Goal: Check status: Check status

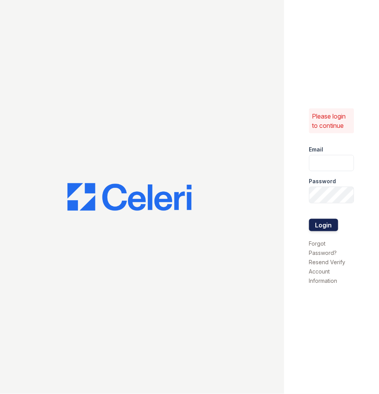
type input "tdeltoro@trinity-pm.com"
click at [316, 220] on button "Login" at bounding box center [323, 225] width 29 height 12
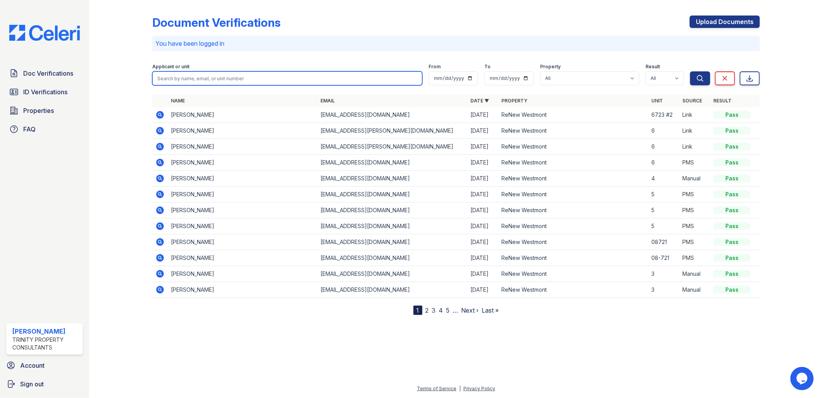
click at [211, 83] on input "search" at bounding box center [287, 78] width 270 height 14
type input "haddad"
click at [378, 71] on button "Search" at bounding box center [700, 78] width 20 height 14
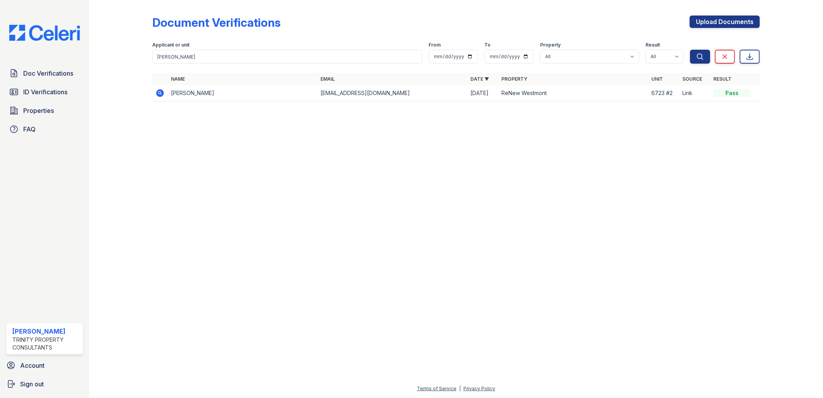
click at [160, 92] on icon at bounding box center [159, 92] width 2 height 2
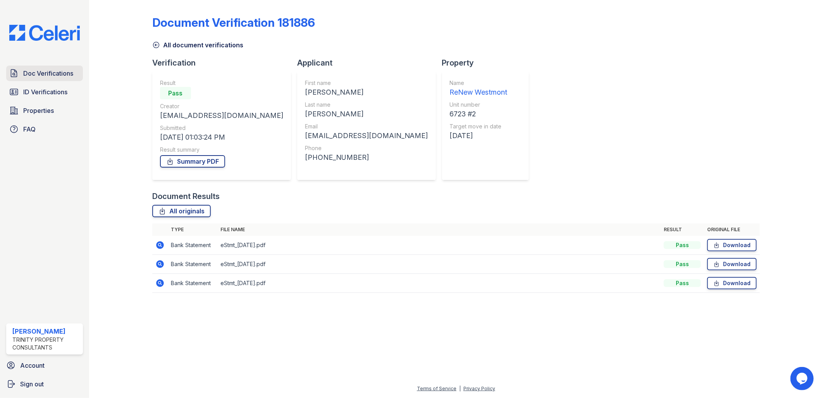
click at [57, 69] on span "Doc Verifications" at bounding box center [48, 73] width 50 height 9
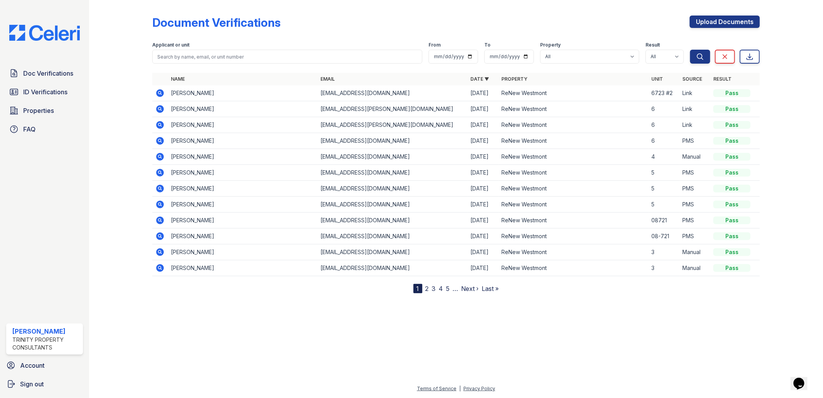
click at [149, 92] on div at bounding box center [127, 148] width 51 height 290
click at [159, 92] on icon at bounding box center [159, 92] width 2 height 2
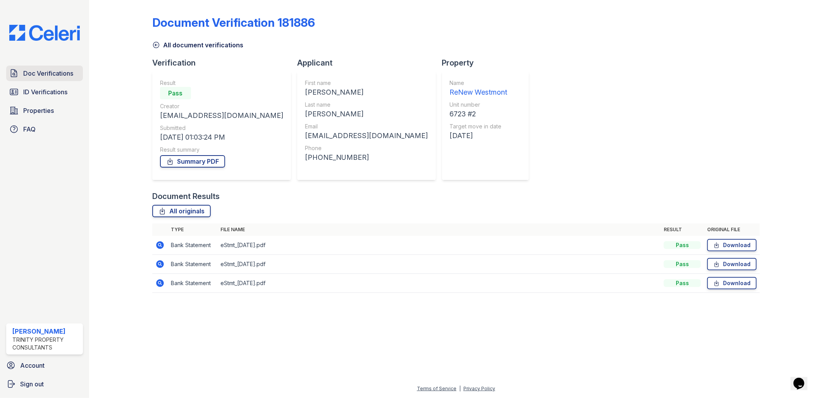
click at [42, 78] on span "Doc Verifications" at bounding box center [48, 73] width 50 height 9
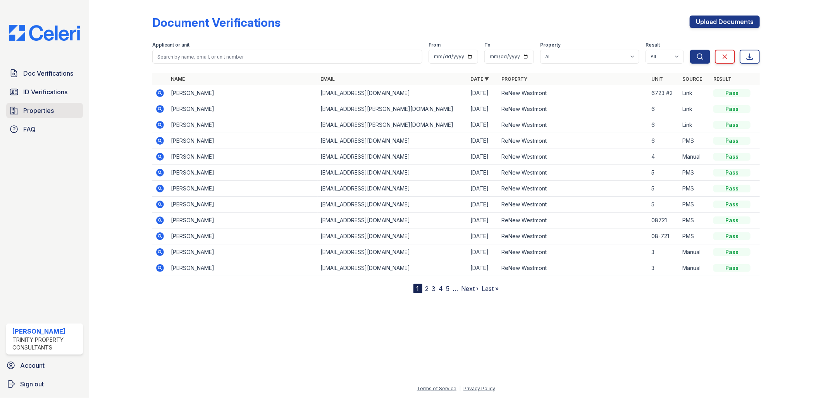
click at [48, 111] on span "Properties" at bounding box center [38, 110] width 31 height 9
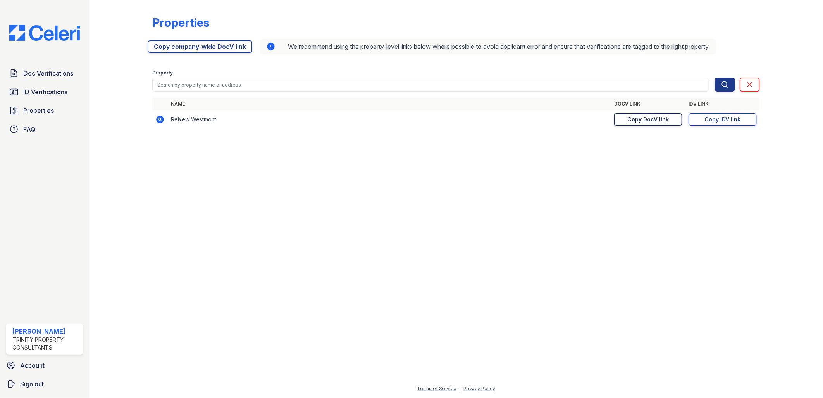
click at [644, 117] on div "Copy DocV link" at bounding box center [648, 119] width 41 height 8
click at [41, 79] on link "Doc Verifications" at bounding box center [44, 73] width 77 height 16
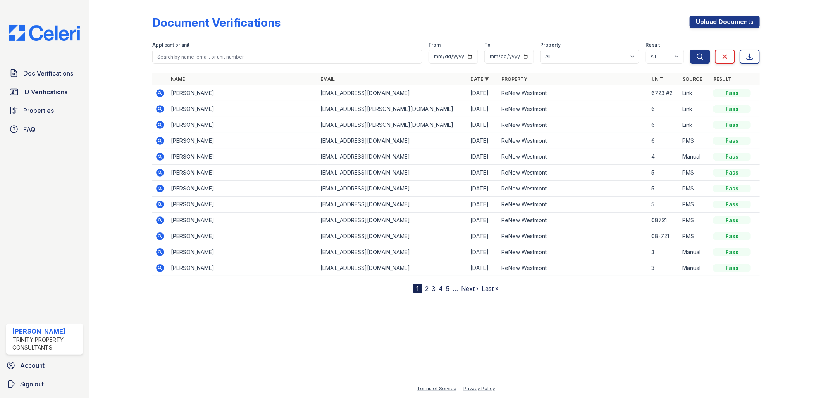
click at [243, 317] on div at bounding box center [456, 344] width 709 height 78
click at [72, 74] on span "Doc Verifications" at bounding box center [48, 73] width 50 height 9
click at [47, 77] on span "Doc Verifications" at bounding box center [48, 73] width 50 height 9
click at [41, 70] on span "Doc Verifications" at bounding box center [48, 73] width 50 height 9
click at [61, 72] on span "Doc Verifications" at bounding box center [48, 73] width 50 height 9
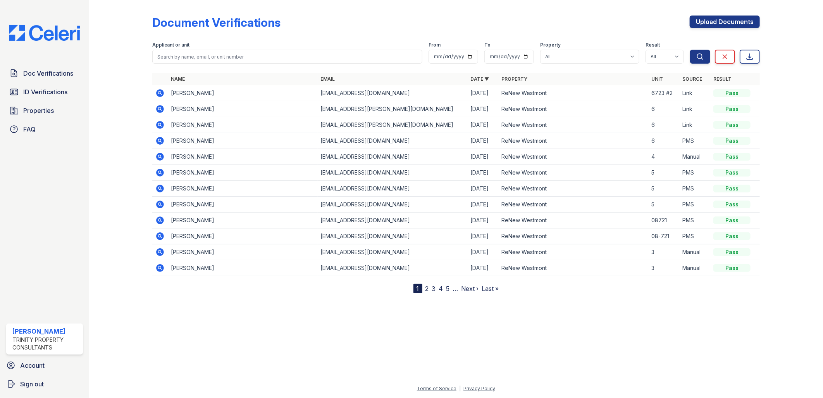
click at [162, 90] on icon at bounding box center [160, 93] width 8 height 8
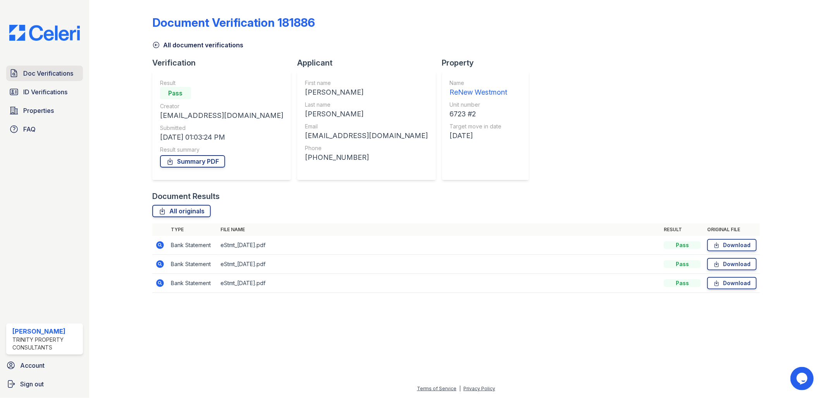
click at [56, 72] on span "Doc Verifications" at bounding box center [48, 73] width 50 height 9
